Goal: Task Accomplishment & Management: Use online tool/utility

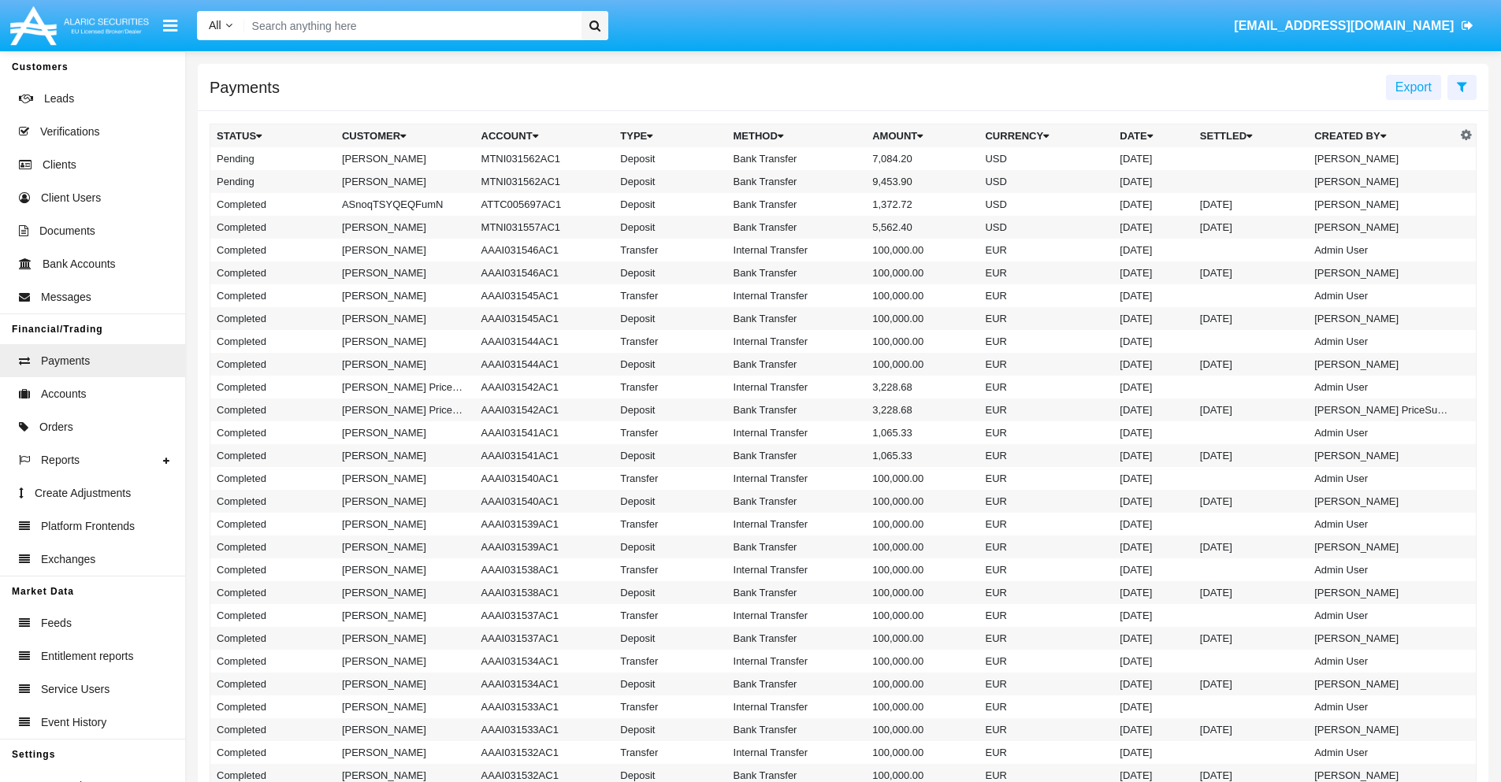
click at [1462, 86] on icon at bounding box center [1462, 86] width 10 height 13
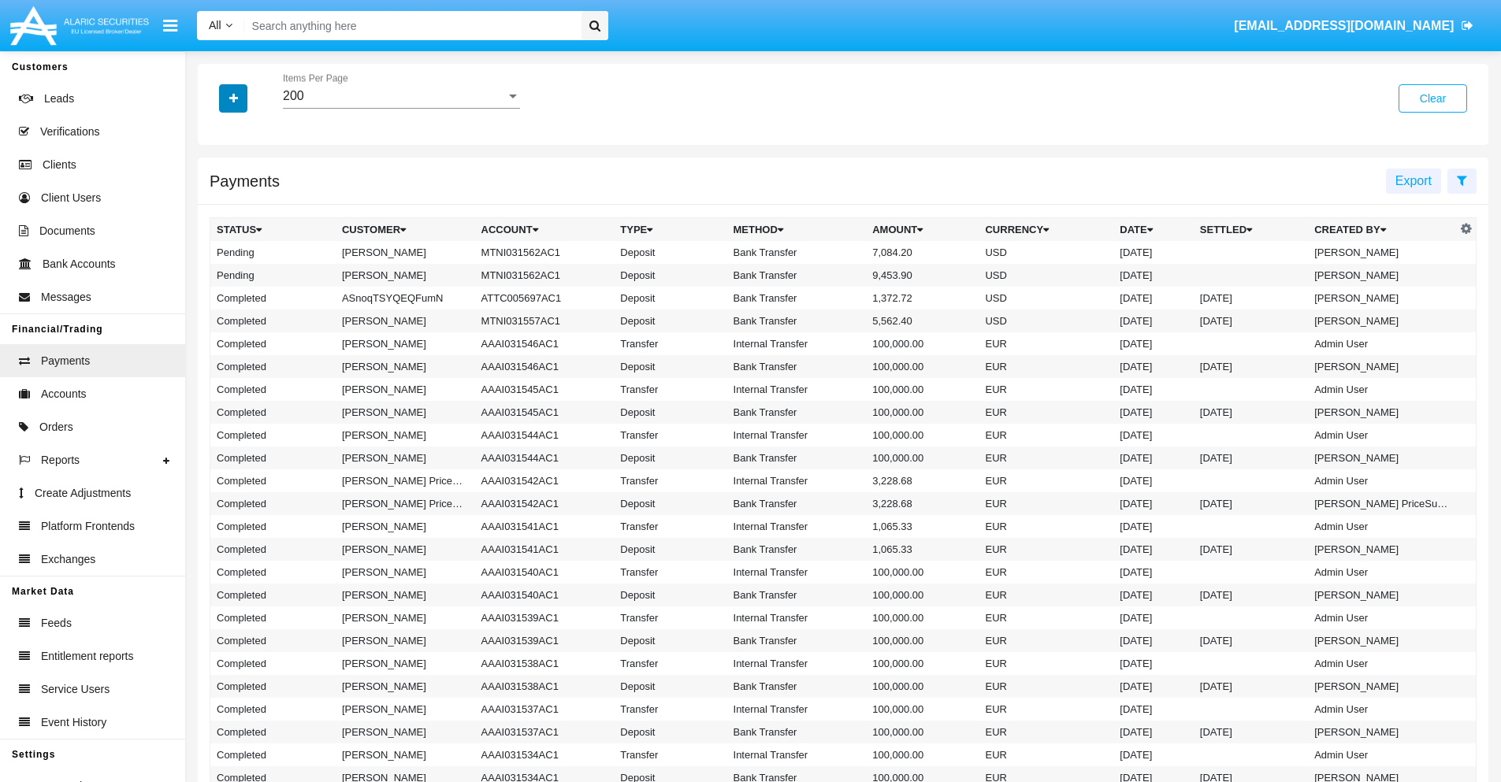
click at [233, 98] on icon "button" at bounding box center [233, 98] width 9 height 11
click at [247, 131] on span "Status" at bounding box center [246, 130] width 35 height 19
click at [217, 137] on input "Status" at bounding box center [216, 137] width 1 height 1
checkbox input "true"
click at [233, 98] on icon "button" at bounding box center [233, 98] width 9 height 11
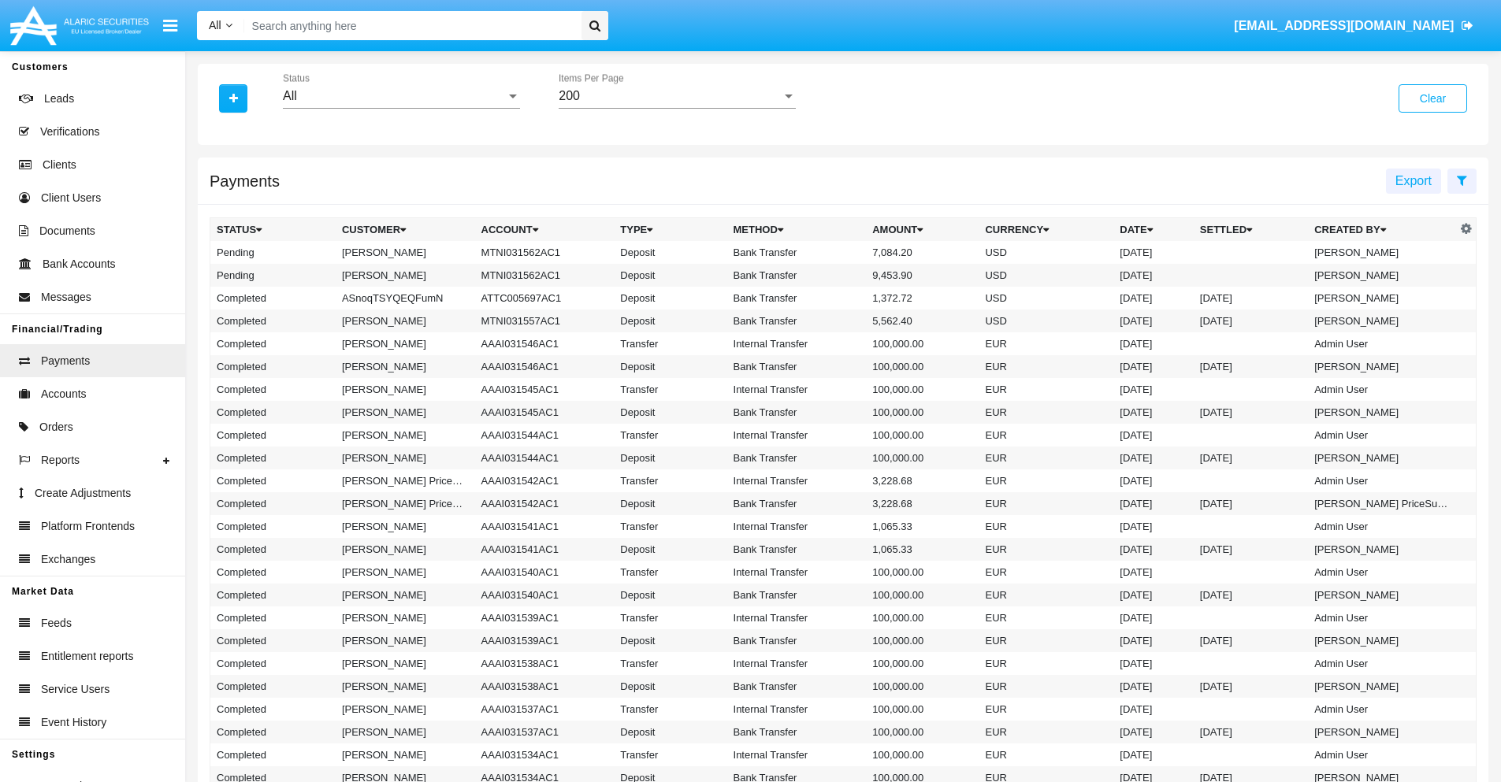
click at [401, 96] on div "All" at bounding box center [394, 96] width 223 height 14
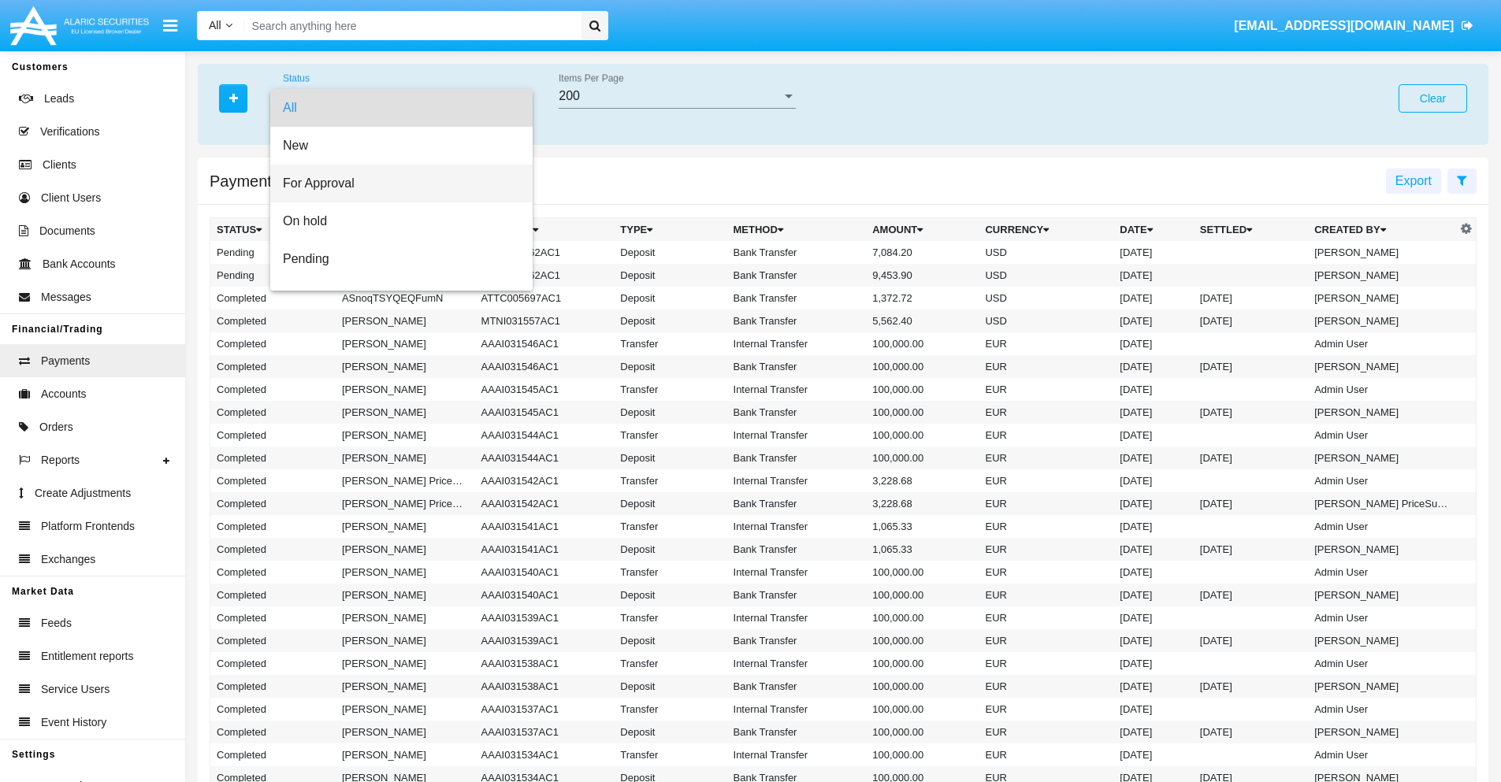
click at [396, 184] on span "For Approval" at bounding box center [401, 184] width 237 height 38
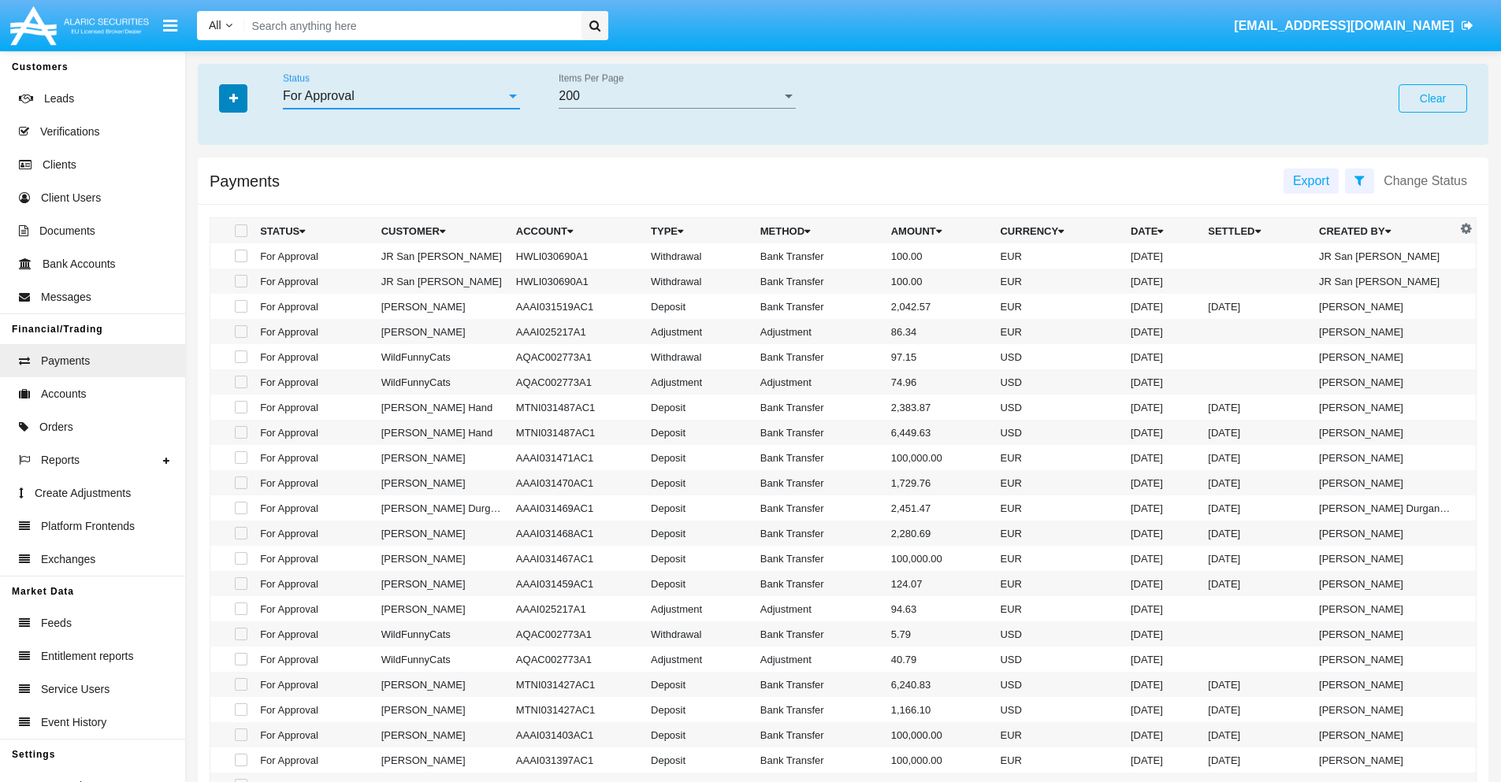
click at [233, 98] on icon "button" at bounding box center [233, 98] width 9 height 11
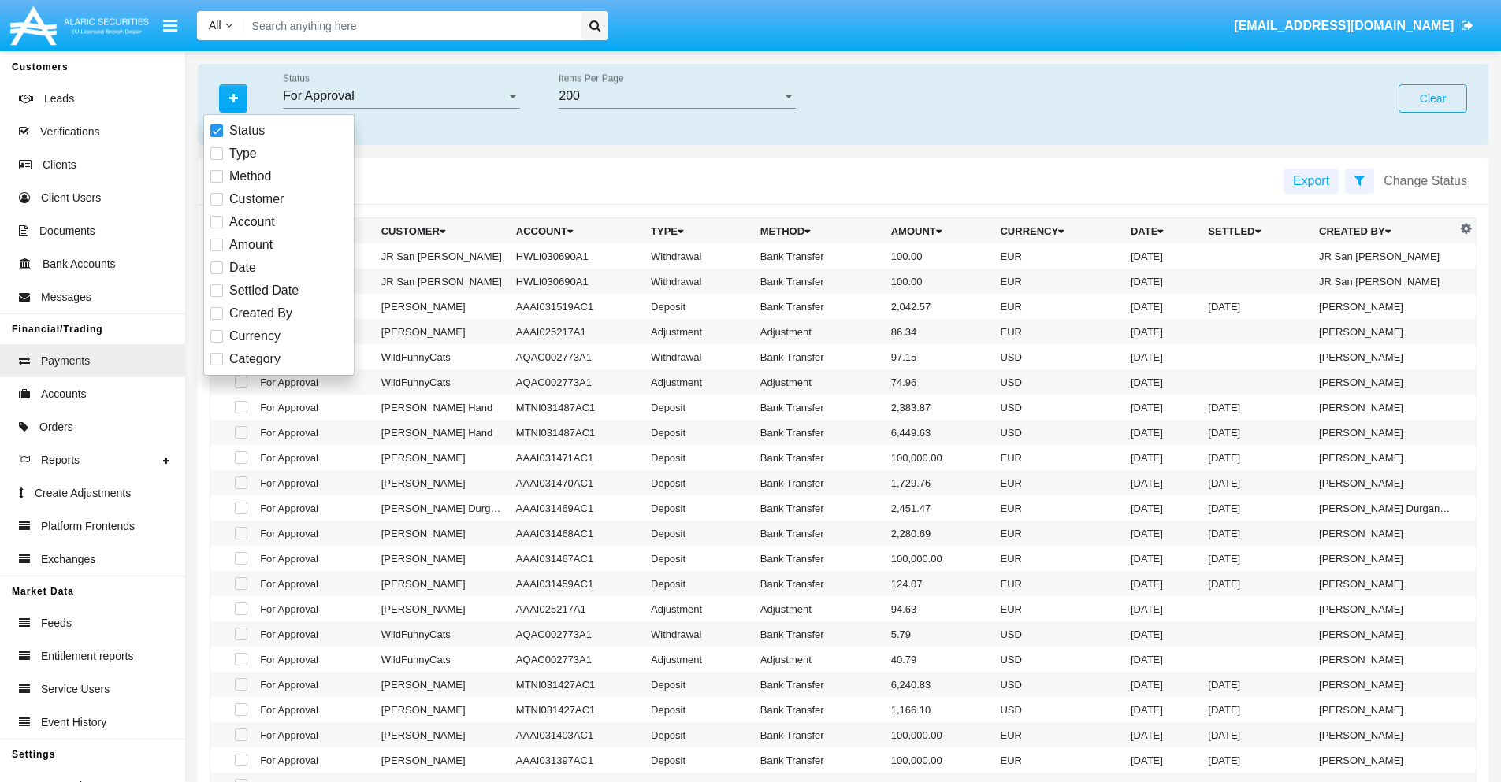
click at [254, 336] on span "Currency" at bounding box center [254, 336] width 51 height 19
click at [217, 343] on input "Currency" at bounding box center [216, 343] width 1 height 1
checkbox input "true"
click at [233, 98] on icon "button" at bounding box center [233, 98] width 9 height 11
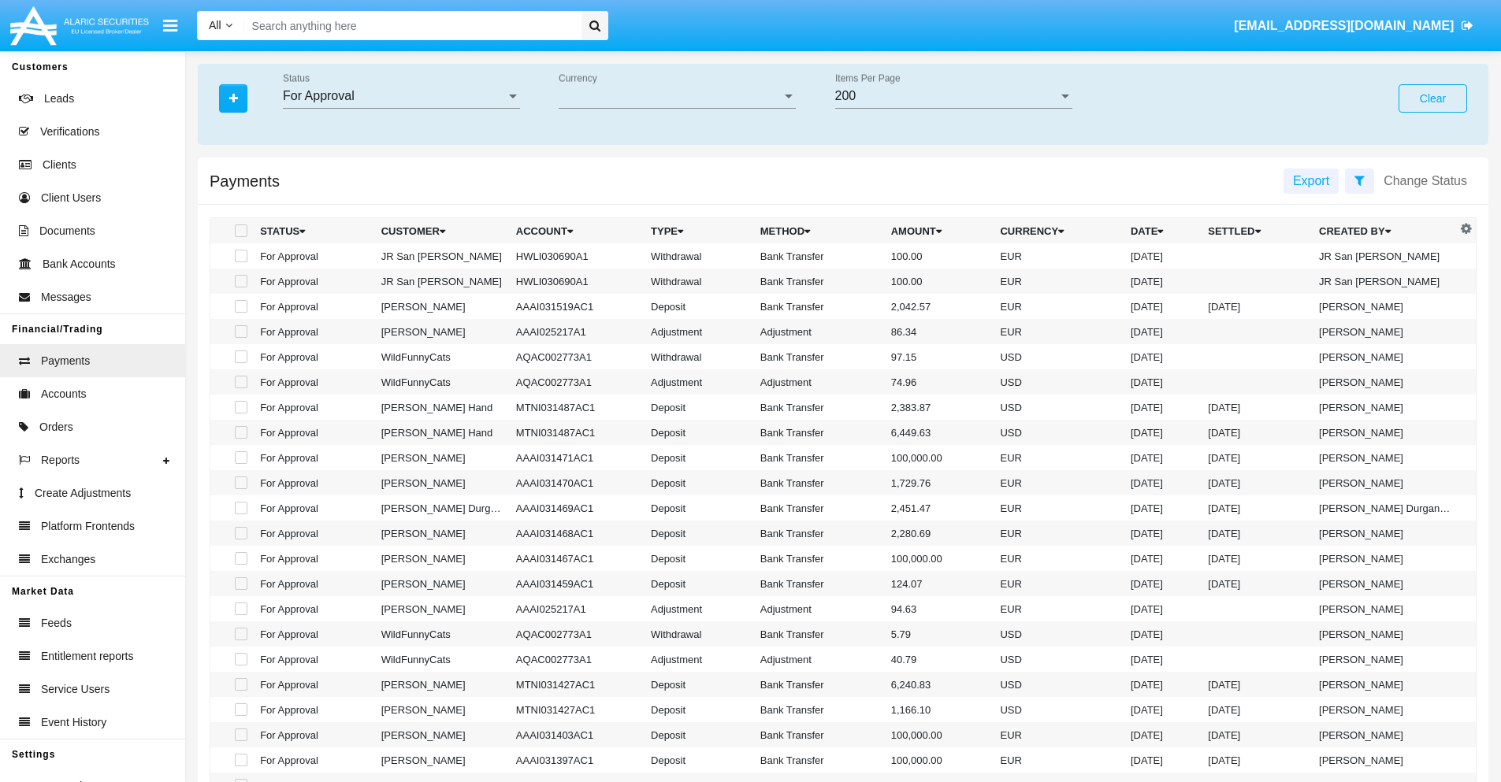
click at [677, 96] on span "Currency" at bounding box center [670, 96] width 223 height 14
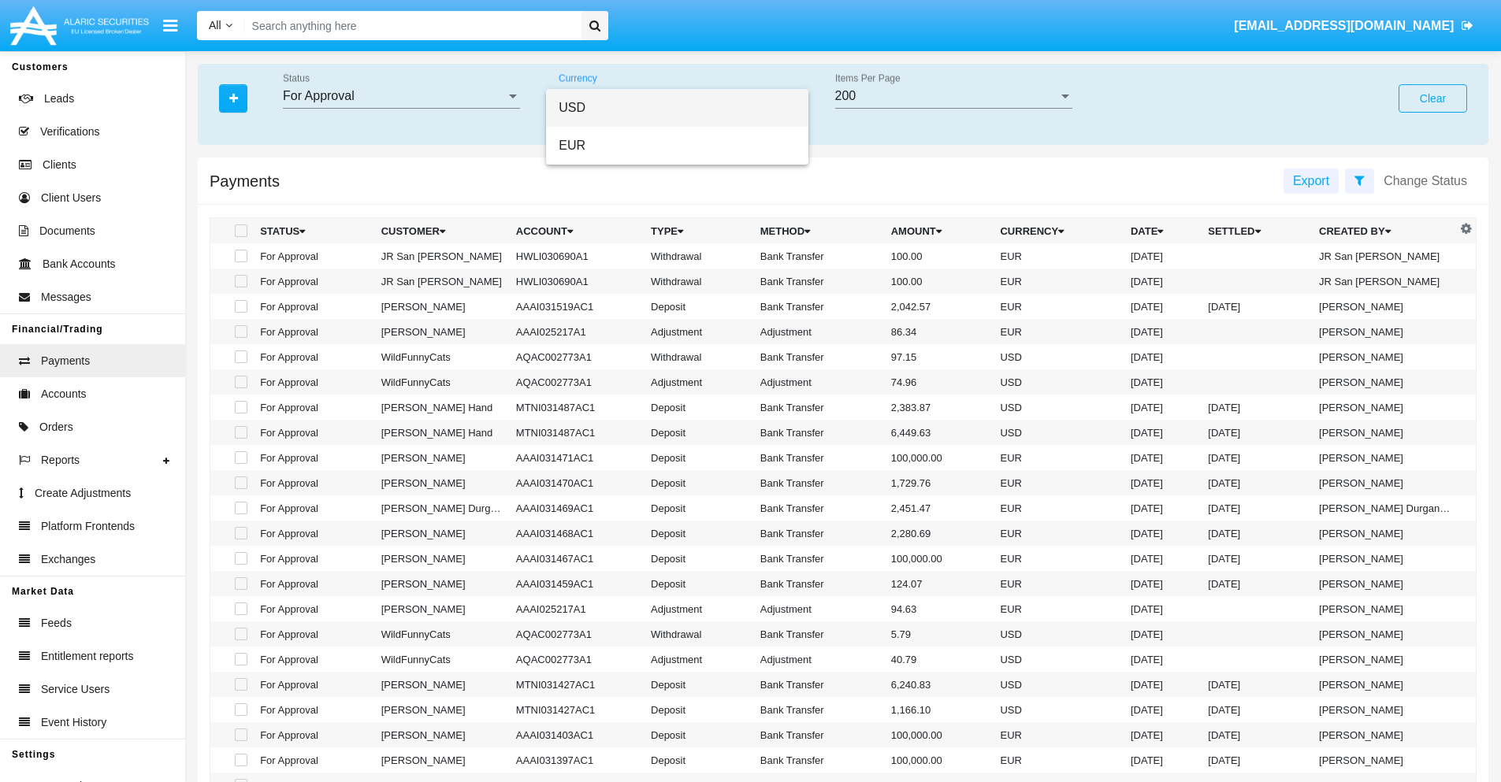
click at [677, 108] on span "USD" at bounding box center [677, 108] width 237 height 38
